Goal: Task Accomplishment & Management: Use online tool/utility

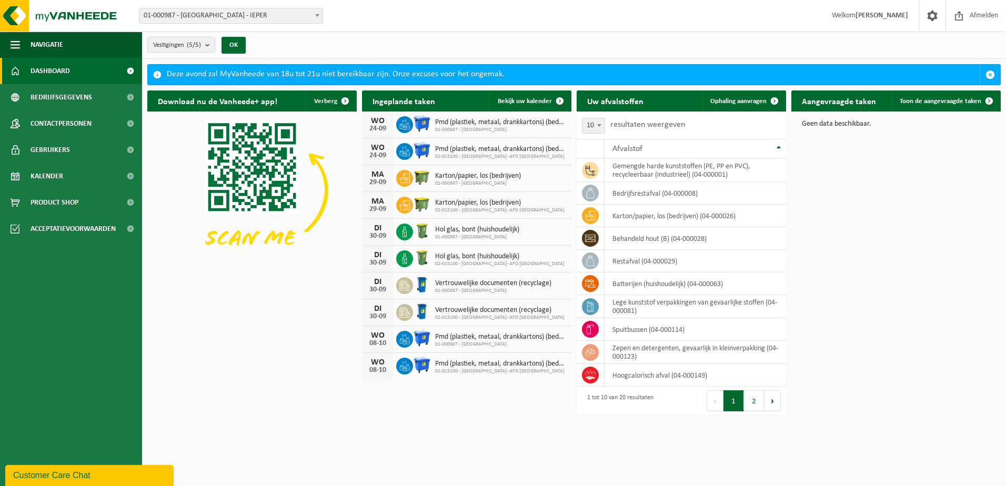
click at [319, 16] on span at bounding box center [317, 15] width 11 height 14
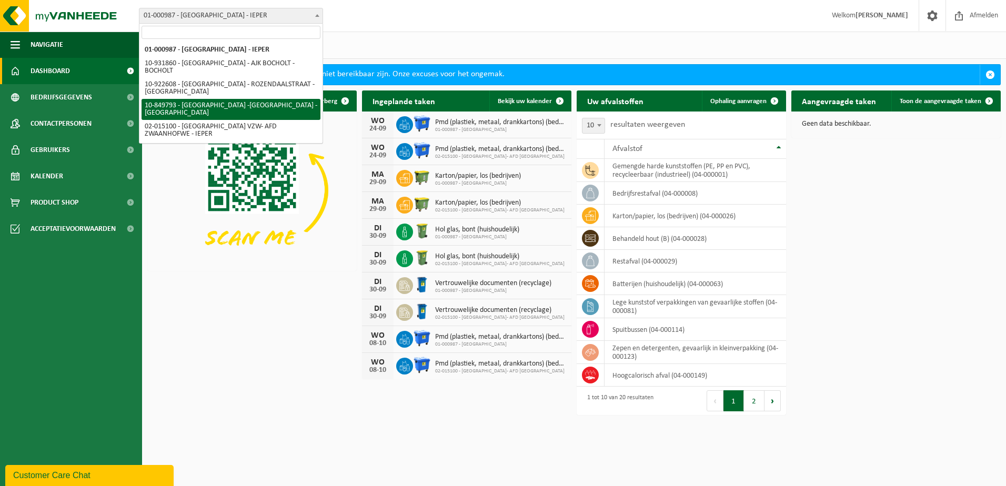
drag, startPoint x: 249, startPoint y: 104, endPoint x: 256, endPoint y: 106, distance: 6.7
select select "95997"
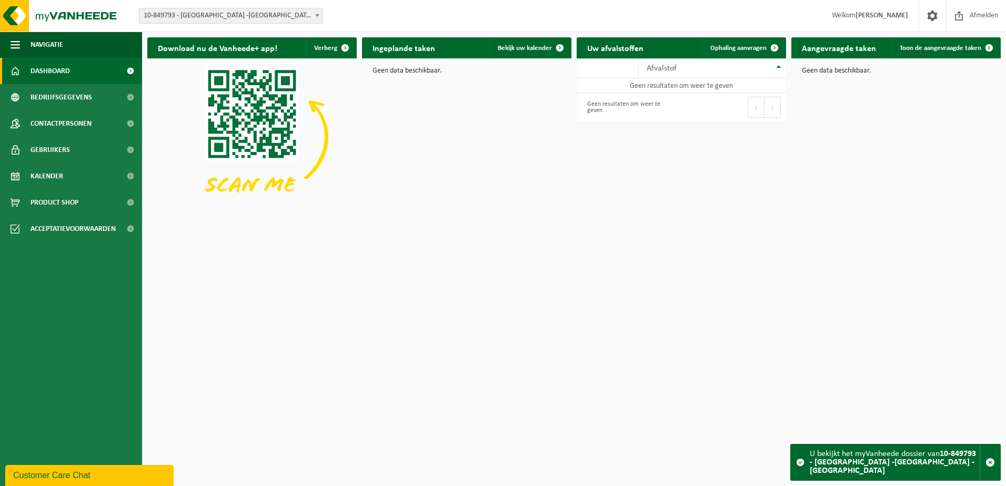
click at [314, 13] on span at bounding box center [317, 15] width 11 height 14
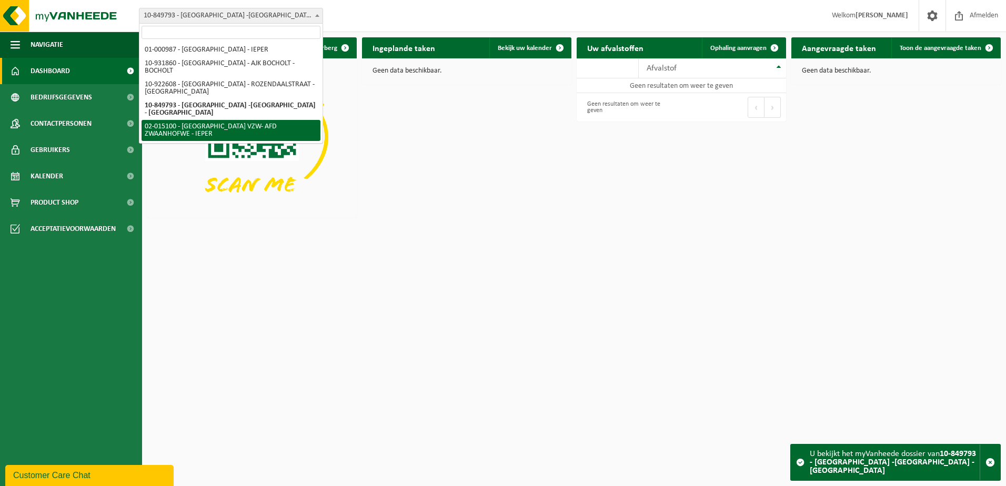
select select "7905"
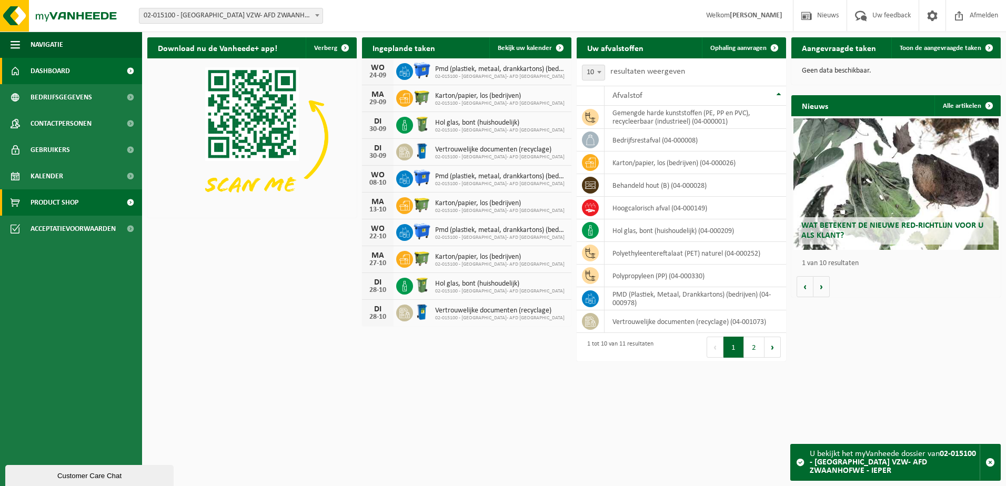
click at [52, 202] on span "Product Shop" at bounding box center [55, 202] width 48 height 26
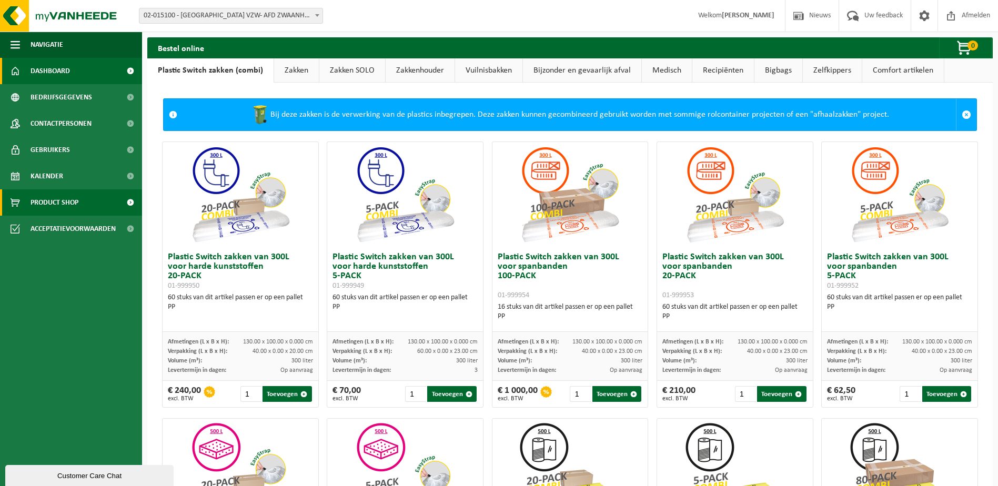
click at [70, 73] on link "Dashboard" at bounding box center [71, 71] width 142 height 26
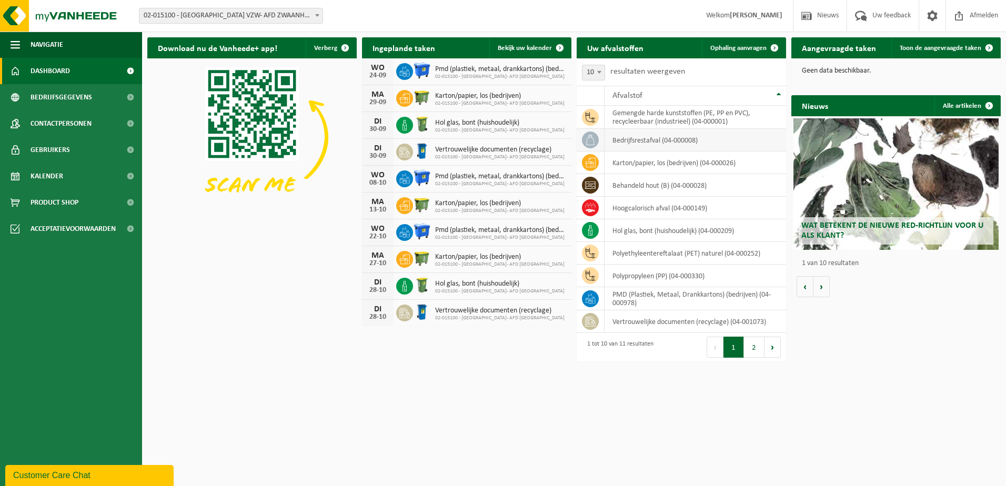
click at [718, 146] on td "bedrijfsrestafval (04-000008)" at bounding box center [694, 140] width 181 height 23
click at [742, 49] on span "Ophaling aanvragen" at bounding box center [738, 48] width 56 height 7
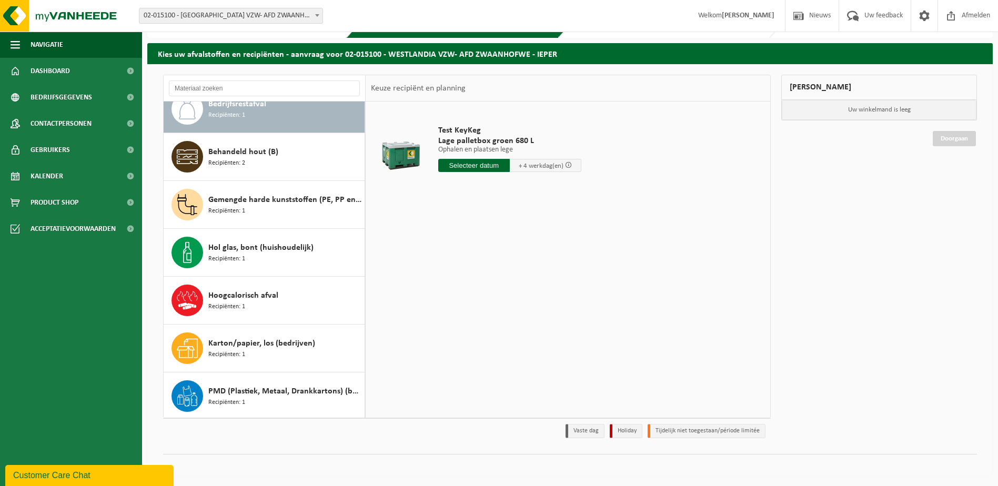
scroll to position [14, 0]
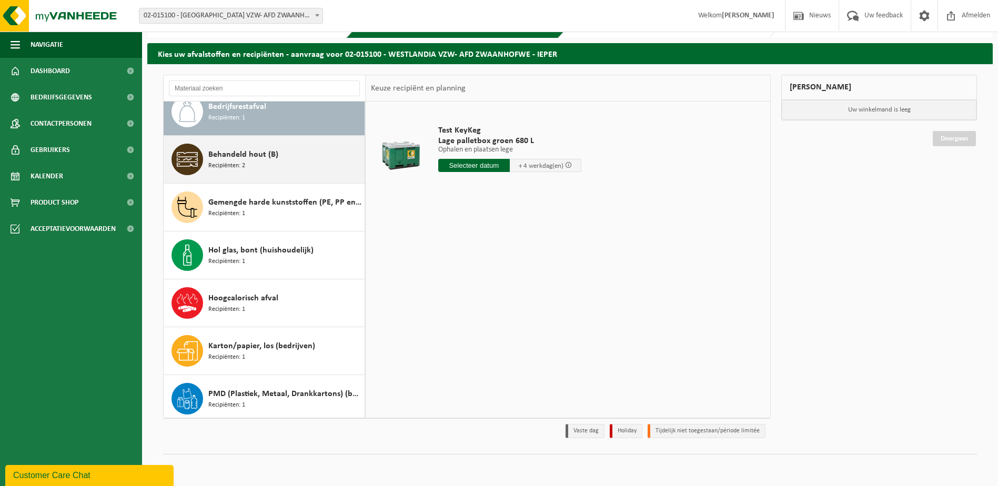
click at [295, 161] on div "Behandeld hout (B) Recipiënten: 2" at bounding box center [285, 160] width 154 height 32
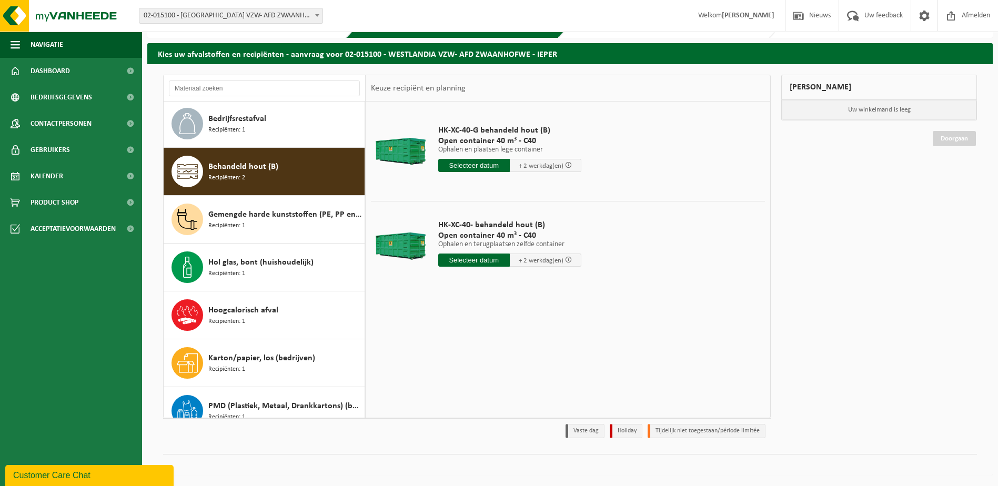
scroll to position [0, 0]
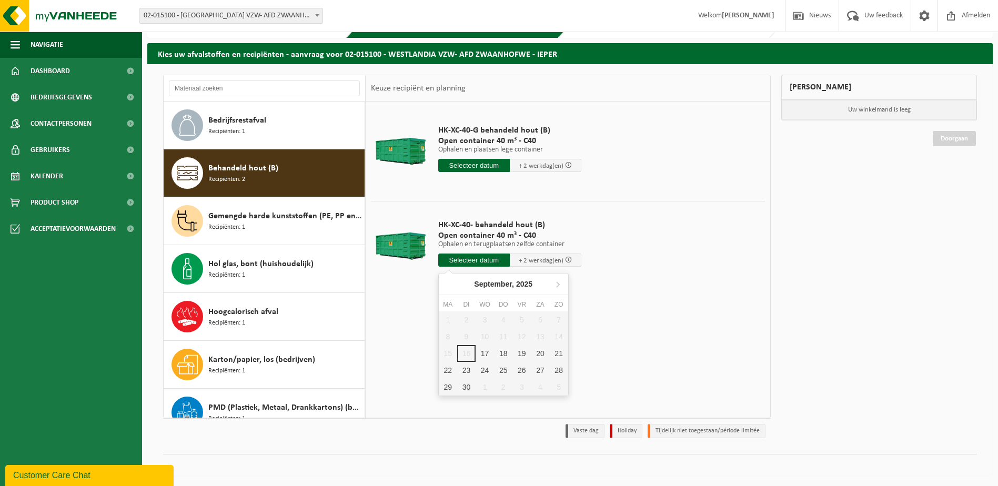
click at [489, 259] on input "text" at bounding box center [474, 260] width 72 height 13
click at [485, 354] on div "17" at bounding box center [485, 353] width 18 height 17
type input "Van 2025-09-17"
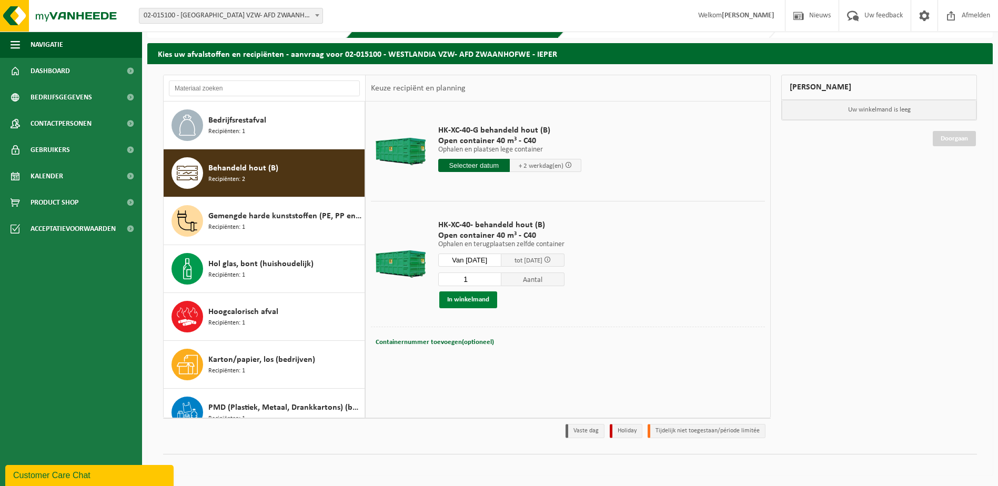
click at [469, 294] on button "In winkelmand" at bounding box center [468, 299] width 58 height 17
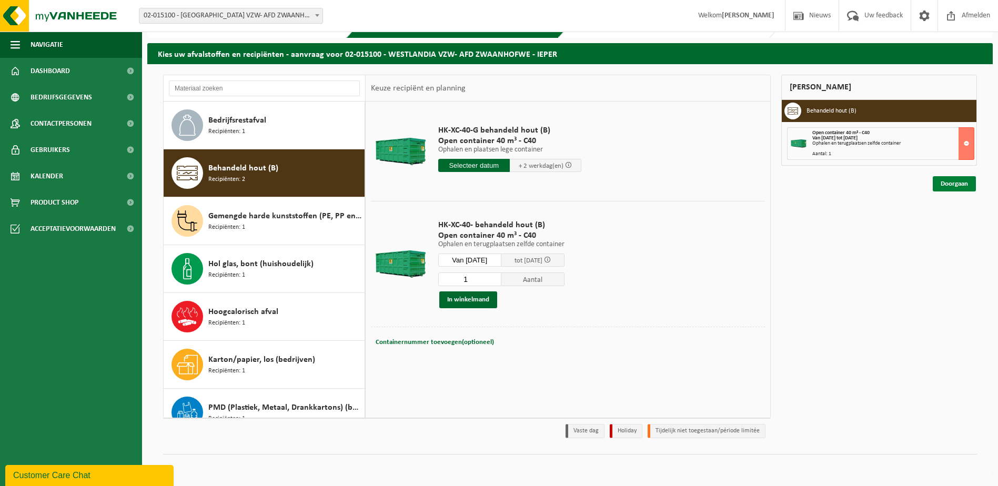
click at [952, 184] on link "Doorgaan" at bounding box center [954, 183] width 43 height 15
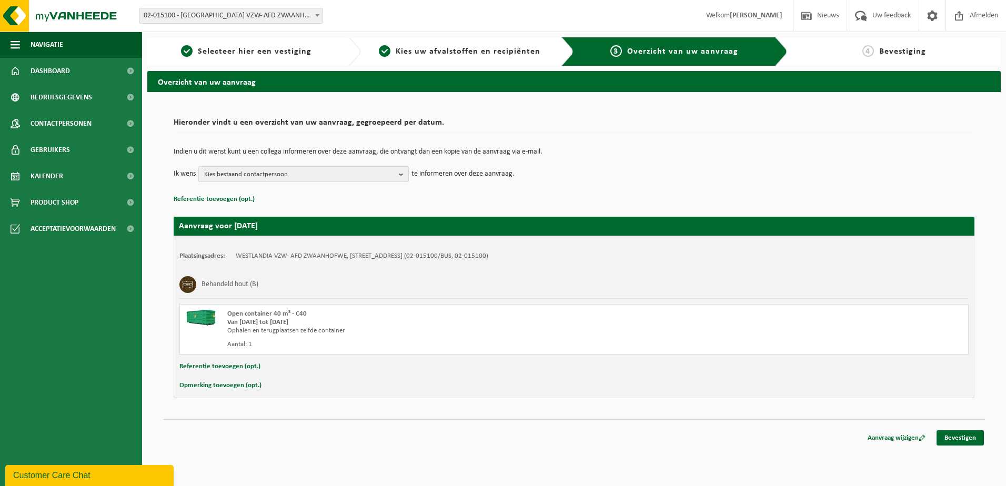
click at [368, 173] on span "Kies bestaand contactpersoon" at bounding box center [299, 175] width 190 height 16
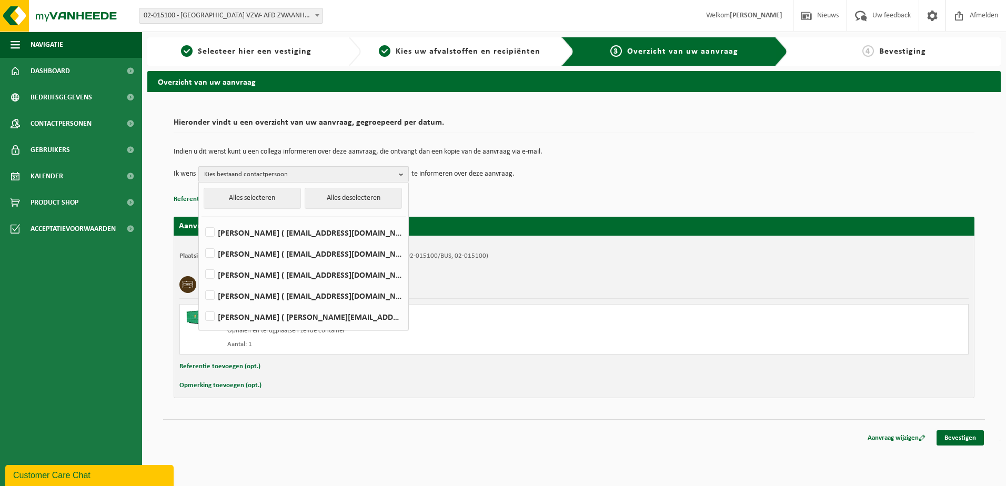
click at [366, 169] on span "Kies bestaand contactpersoon" at bounding box center [299, 175] width 190 height 16
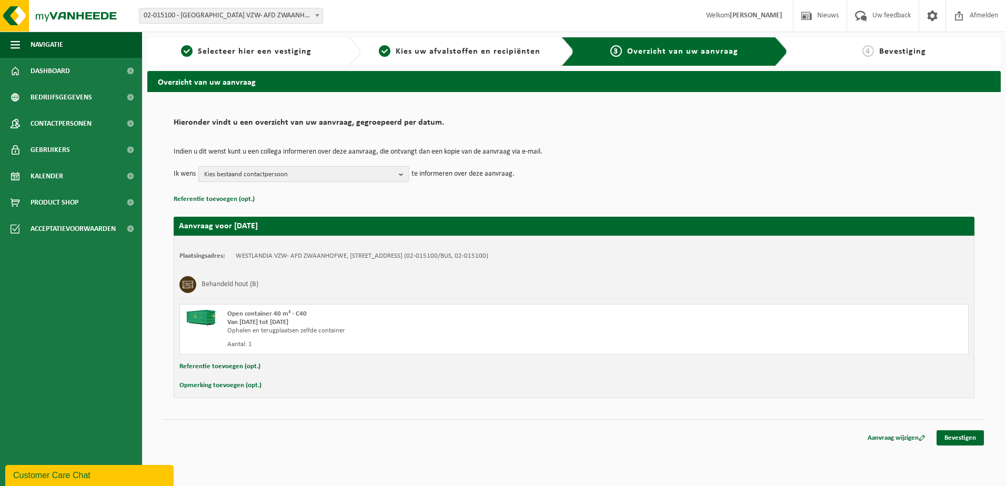
click at [363, 169] on span "Kies bestaand contactpersoon" at bounding box center [299, 175] width 190 height 16
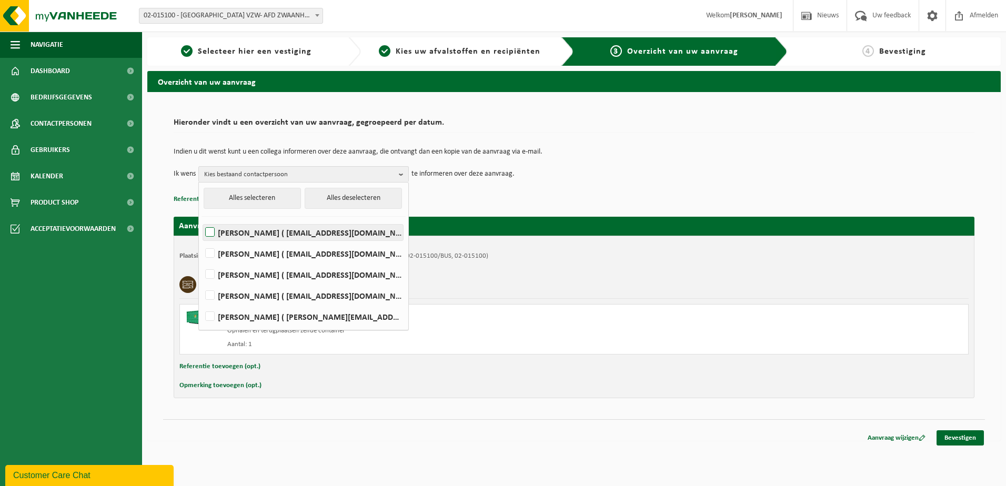
click at [253, 230] on label "JO AMEYS ( jo.ameys@westlandia.be )" at bounding box center [303, 233] width 200 height 16
click at [201, 219] on input "JO AMEYS ( jo.ameys@westlandia.be )" at bounding box center [201, 219] width 1 height 1
checkbox input "true"
click at [475, 190] on div "Indien u dit wenst kunt u een collega informeren over deze aanvraag, die ontvan…" at bounding box center [574, 165] width 801 height 55
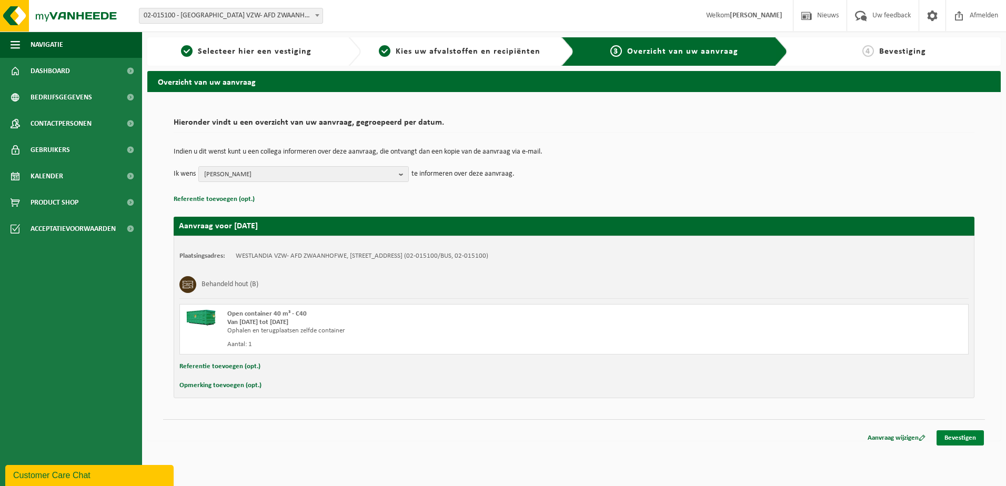
click at [965, 439] on link "Bevestigen" at bounding box center [959, 437] width 47 height 15
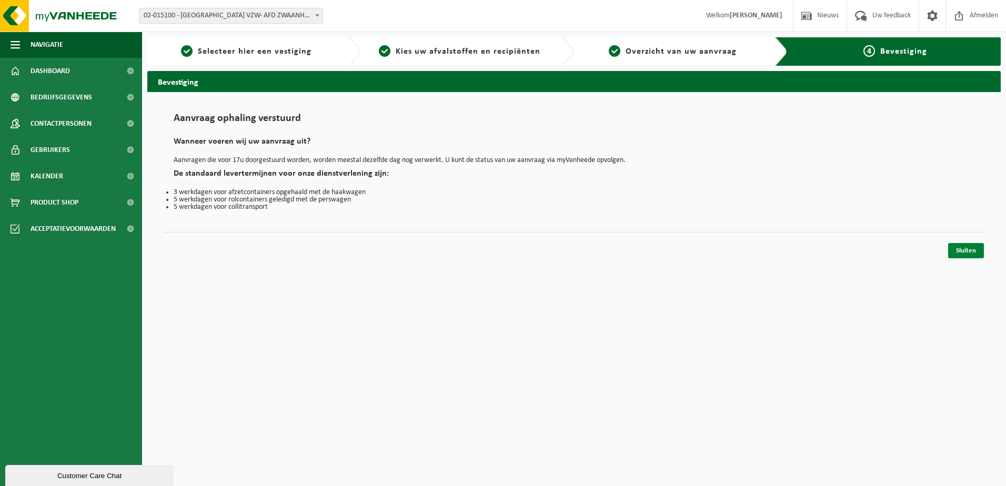
click at [962, 249] on link "Sluiten" at bounding box center [966, 250] width 36 height 15
